Goal: Task Accomplishment & Management: Manage account settings

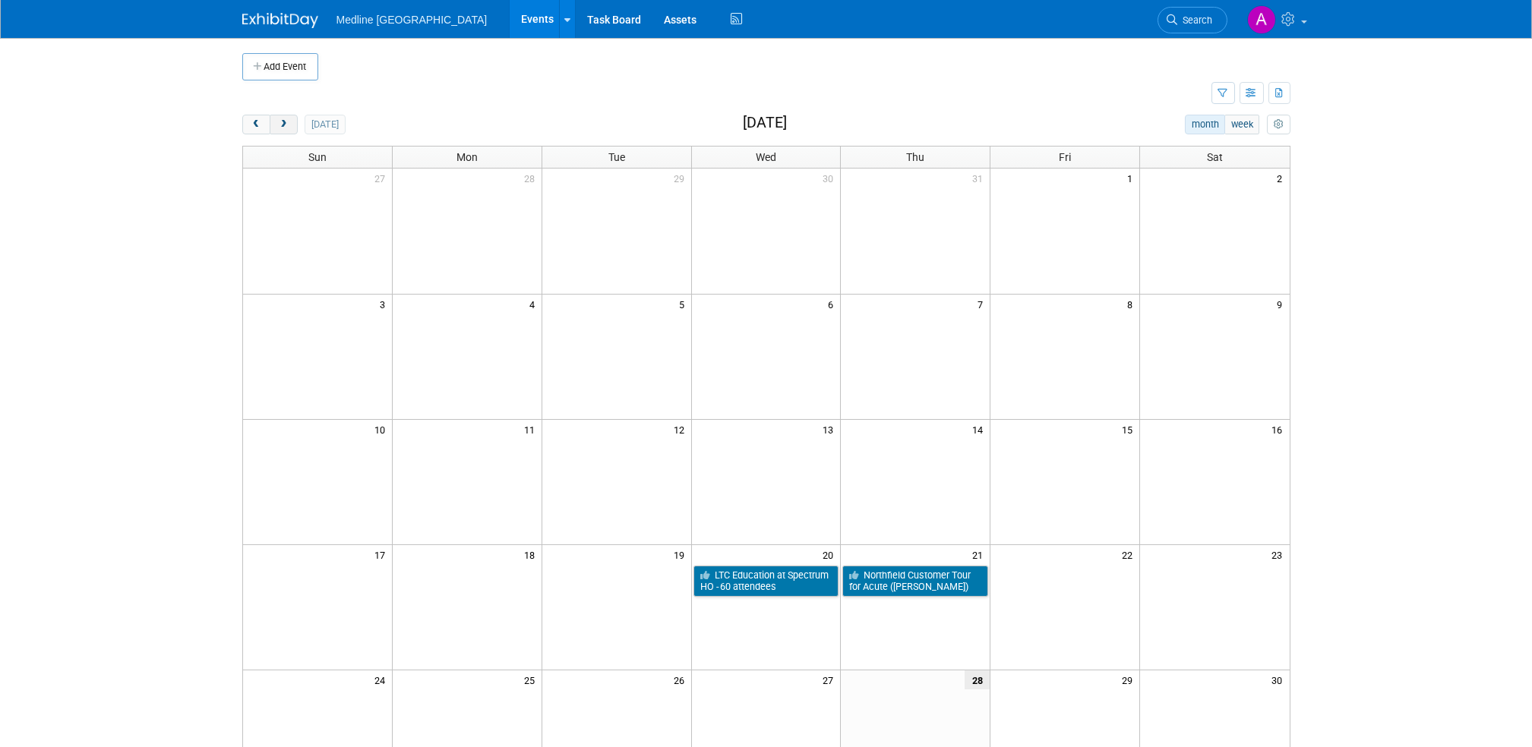
click at [283, 126] on span "next" at bounding box center [283, 125] width 11 height 10
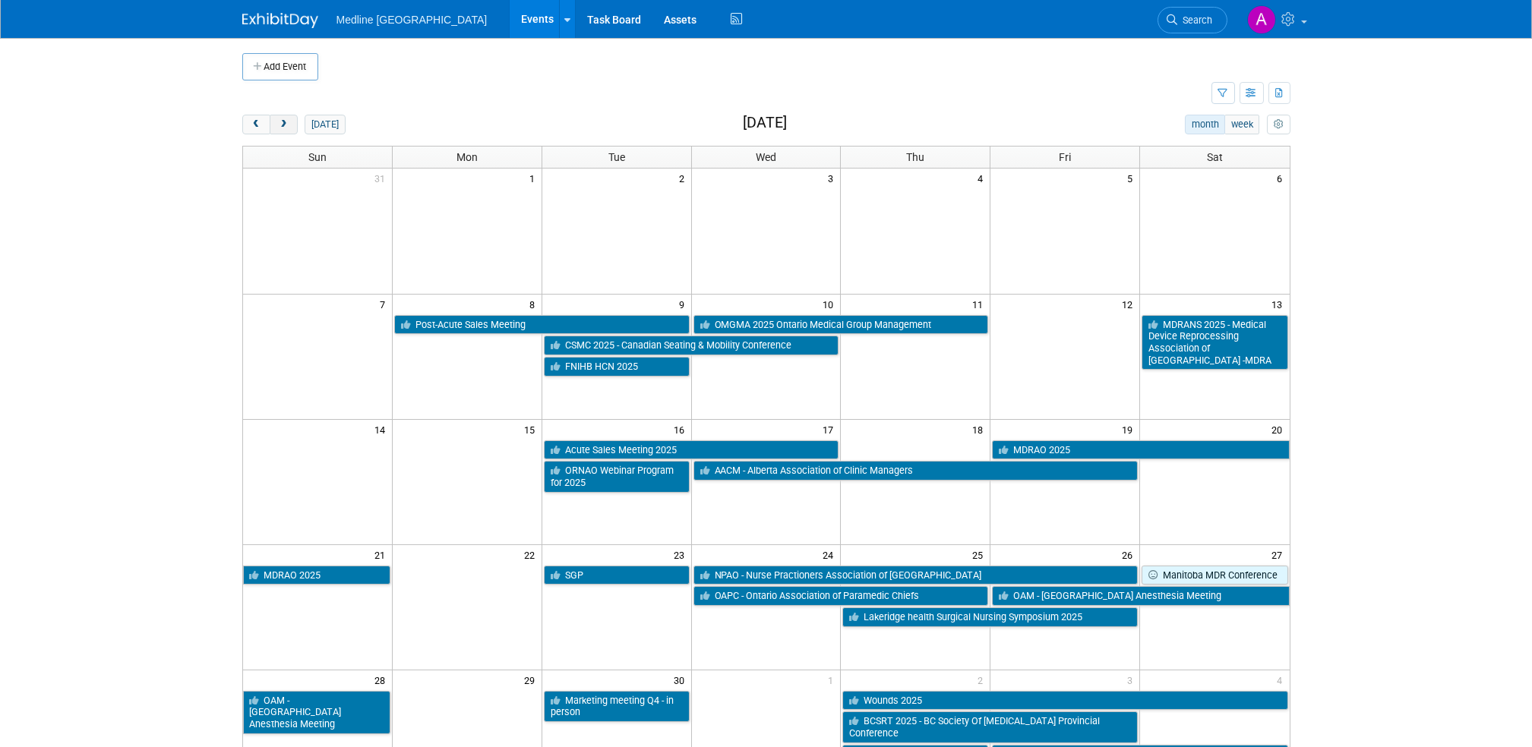
click at [283, 126] on span "next" at bounding box center [283, 125] width 11 height 10
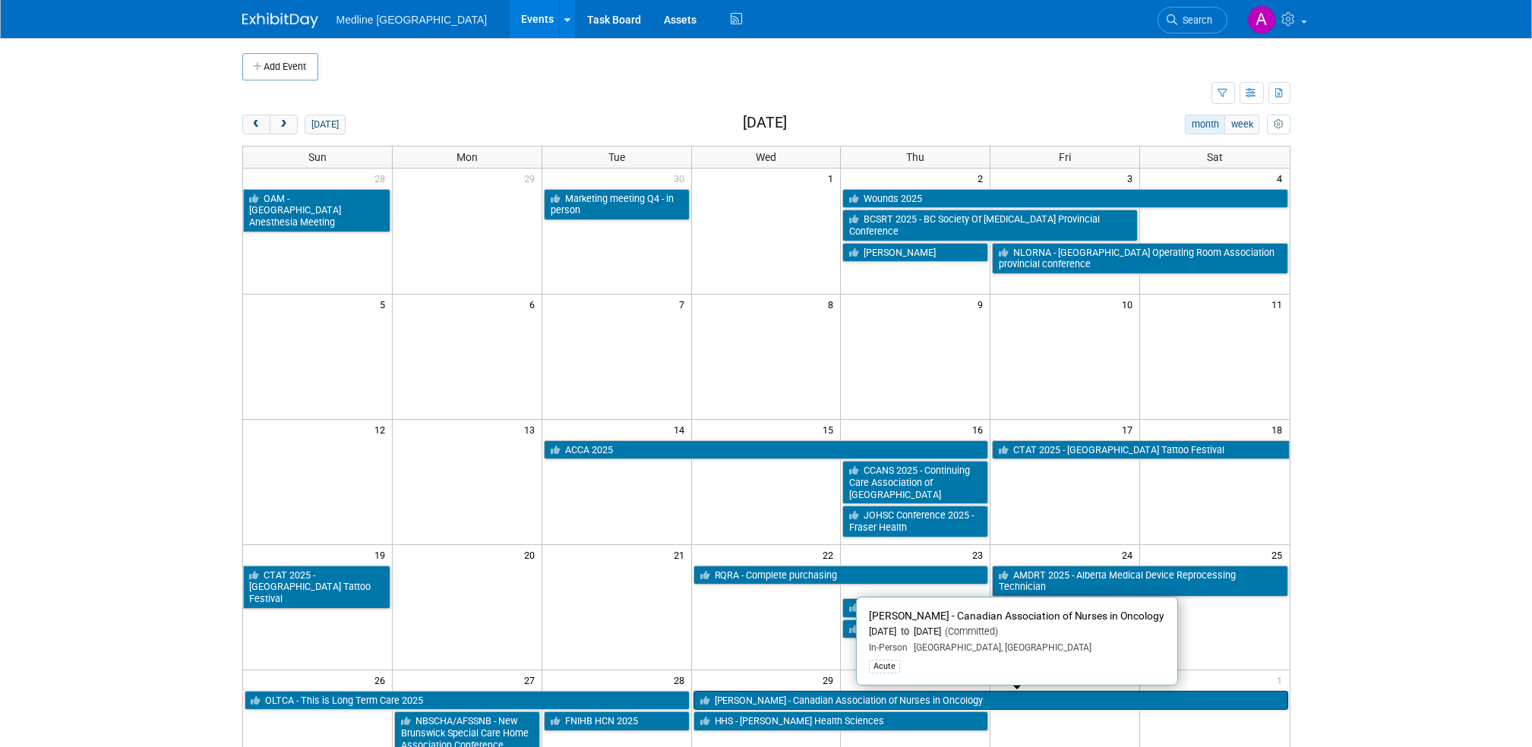
click at [812, 695] on link "[PERSON_NAME] - Canadian Association of Nurses in Oncology" at bounding box center [990, 701] width 595 height 20
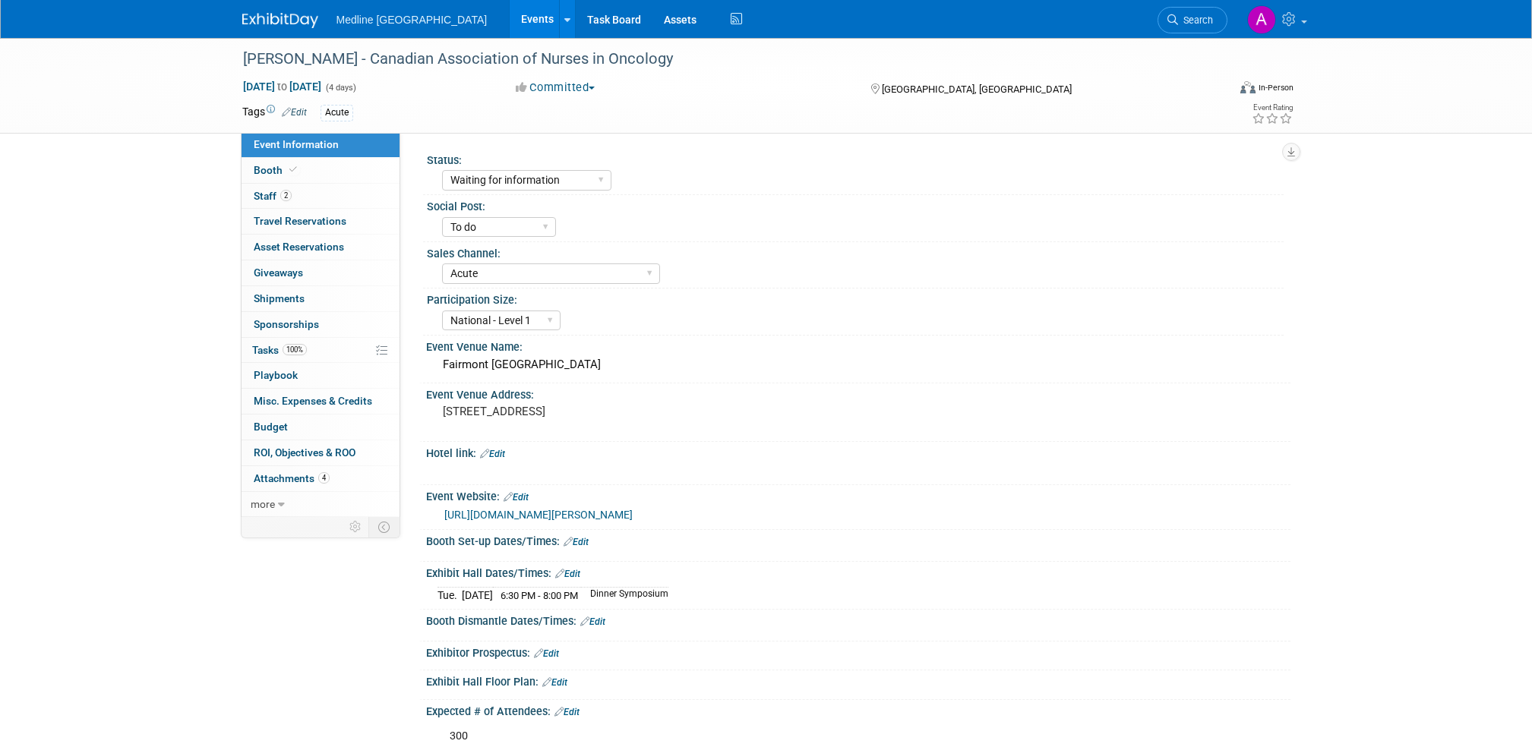
select select "Waiting for information"
select select "To do"
select select "Acute"
select select "National - Level 1"
click at [585, 521] on link "[URL][DOMAIN_NAME][PERSON_NAME]" at bounding box center [538, 515] width 188 height 12
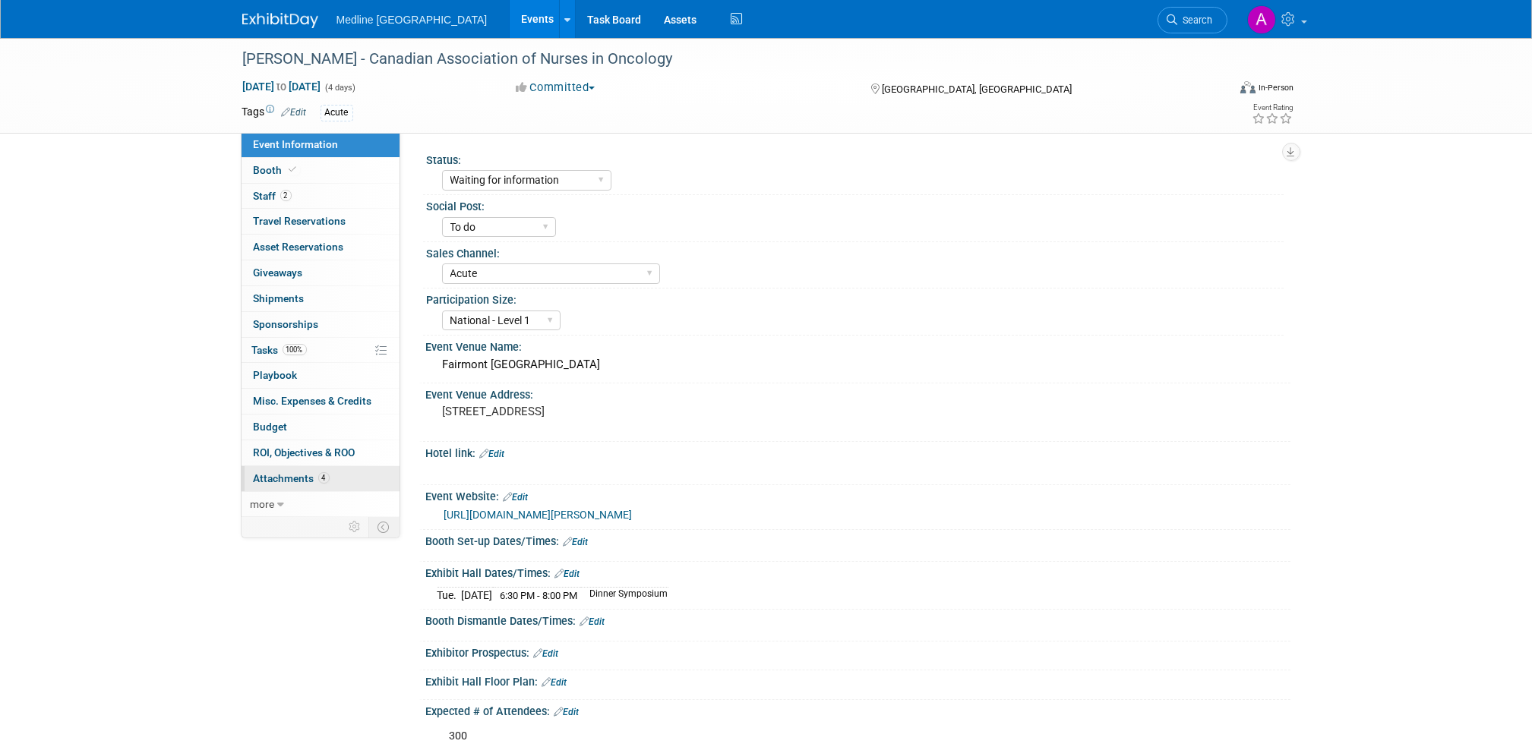
click at [289, 478] on span "Attachments 4" at bounding box center [292, 478] width 76 height 12
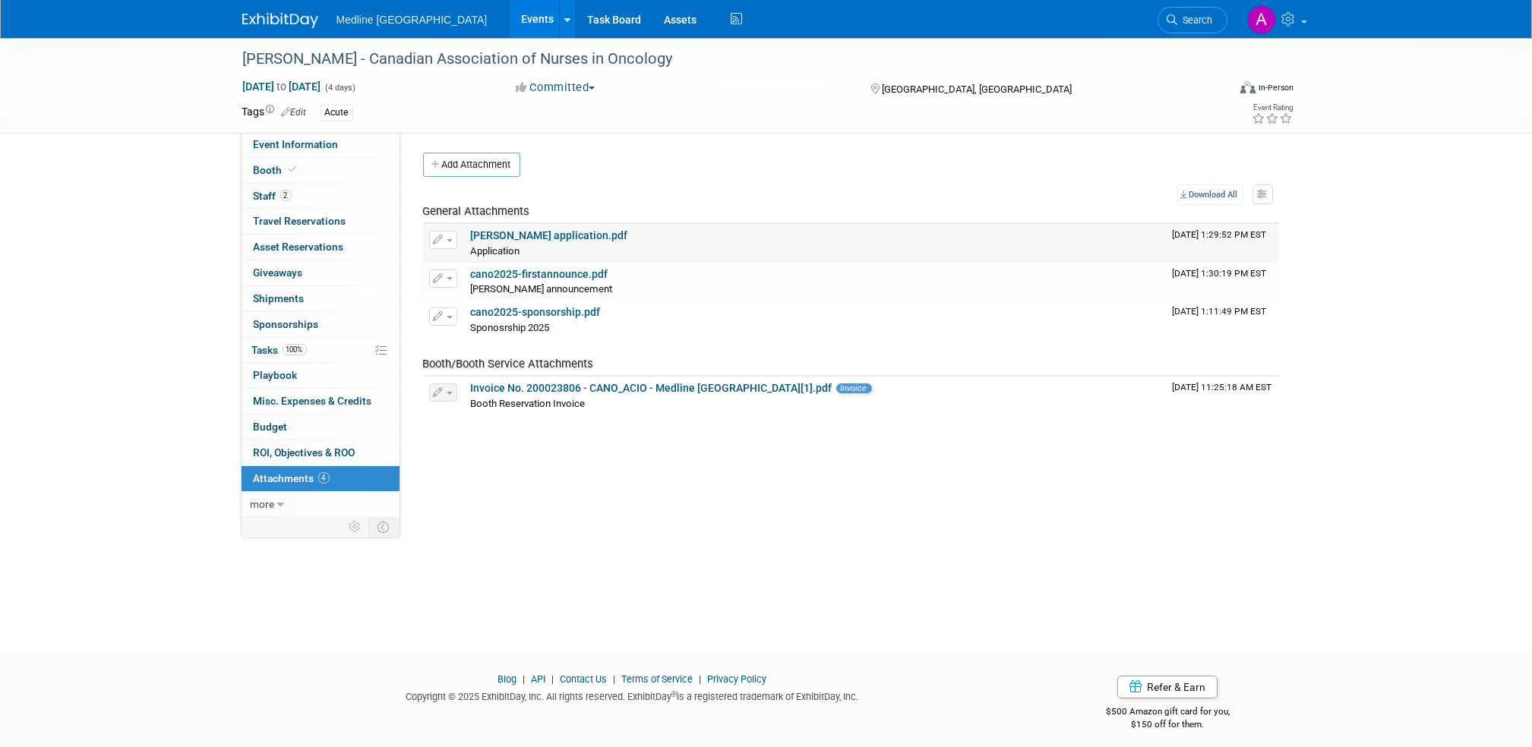
click at [529, 235] on link "[PERSON_NAME] application.pdf" at bounding box center [549, 235] width 157 height 12
click at [562, 383] on link "Invoice No. 200023806 - CANO_ACIO - Medline [GEOGRAPHIC_DATA][1].pdf" at bounding box center [651, 388] width 361 height 12
click at [559, 314] on link "cano2025-sponsorship.pdf" at bounding box center [536, 312] width 130 height 12
